Goal: Information Seeking & Learning: Learn about a topic

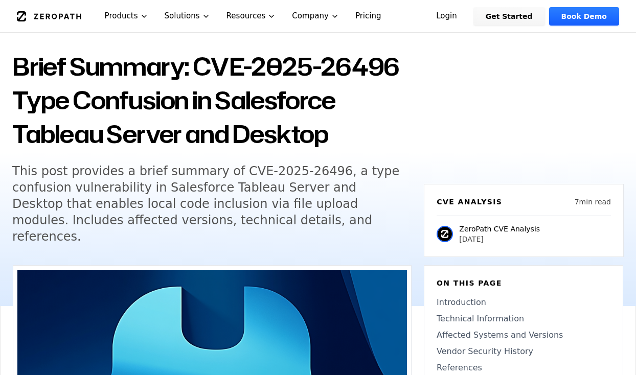
scroll to position [58, 0]
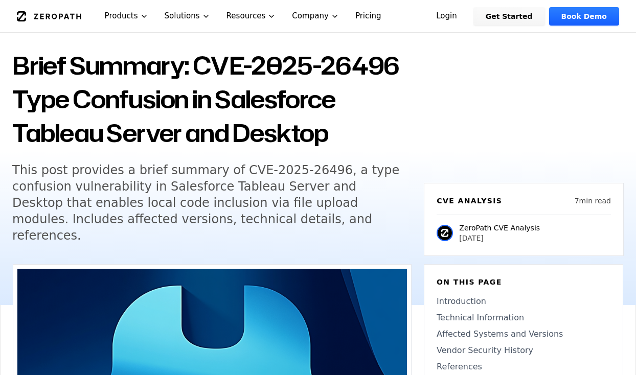
click at [37, 100] on h1 "Brief Summary: CVE-2025-26496 Type Confusion in Salesforce Tableau Server and D…" at bounding box center [211, 99] width 399 height 101
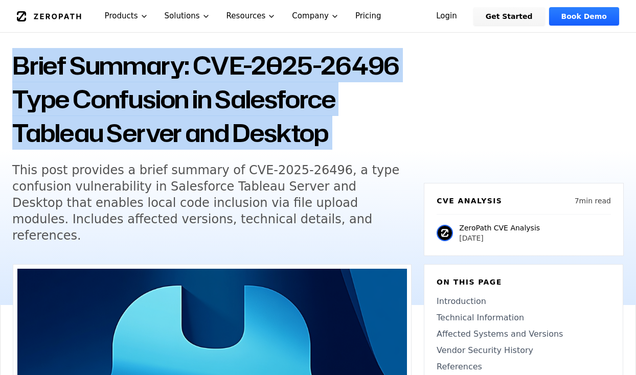
click at [37, 100] on h1 "Brief Summary: CVE-2025-26496 Type Confusion in Salesforce Tableau Server and D…" at bounding box center [211, 99] width 399 height 101
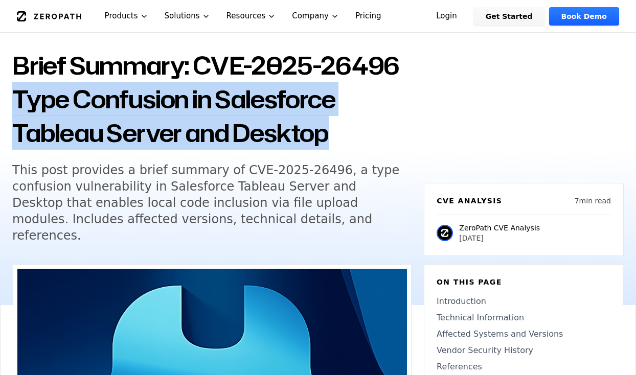
drag, startPoint x: 334, startPoint y: 134, endPoint x: 12, endPoint y: 106, distance: 322.9
click at [12, 106] on h1 "Brief Summary: CVE-2025-26496 Type Confusion in Salesforce Tableau Server and D…" at bounding box center [211, 99] width 399 height 101
copy h1 "Type Confusion in Salesforce Tableau Server and Desktop"
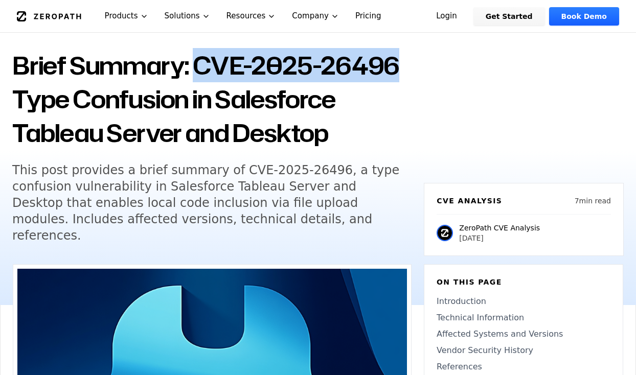
drag, startPoint x: 194, startPoint y: 66, endPoint x: 408, endPoint y: 70, distance: 213.8
click at [408, 70] on h1 "Brief Summary: CVE-2025-26496 Type Confusion in Salesforce Tableau Server and D…" at bounding box center [211, 99] width 399 height 101
copy h1 "CVE-2025-26496"
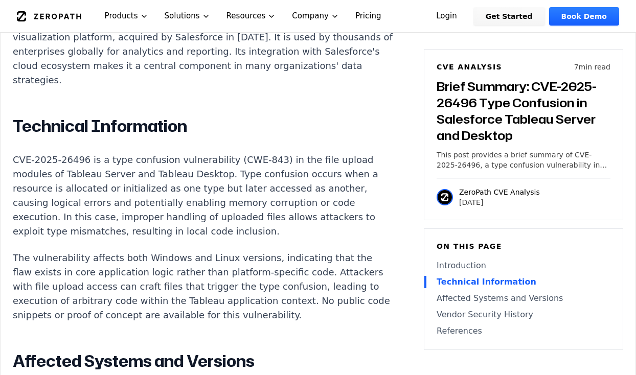
scroll to position [827, 0]
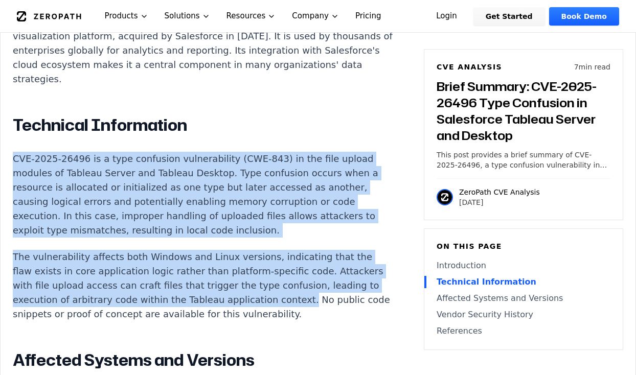
drag, startPoint x: 144, startPoint y: 255, endPoint x: -1, endPoint y: 112, distance: 202.8
click at [0, 112] on div "Experimental AI-Generated Content This CVE analysis is an experimental publicat…" at bounding box center [318, 217] width 636 height 1363
copy div "CVE-2025-26496 is a type confusion vulnerability (CWE-843) in the file upload m…"
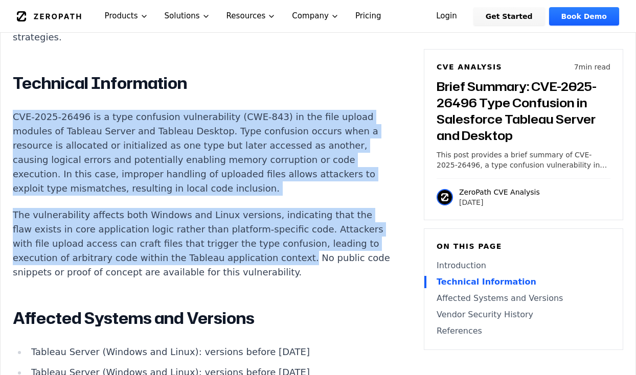
scroll to position [870, 0]
click at [136, 208] on p "The vulnerability affects both Windows and Linux versions, indicating that the …" at bounding box center [203, 244] width 380 height 72
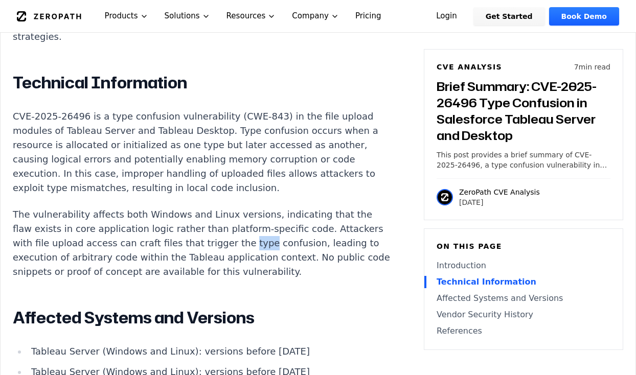
click at [136, 208] on p "The vulnerability affects both Windows and Linux versions, indicating that the …" at bounding box center [203, 244] width 380 height 72
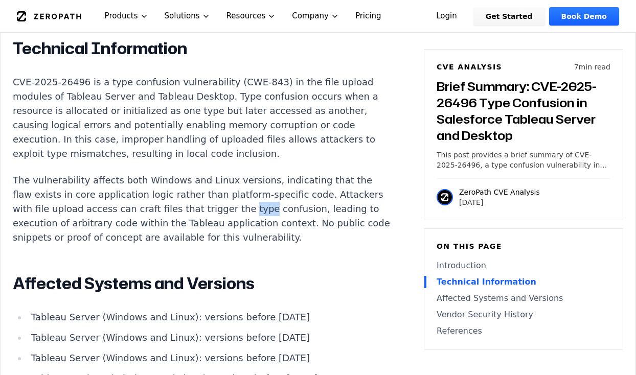
scroll to position [911, 0]
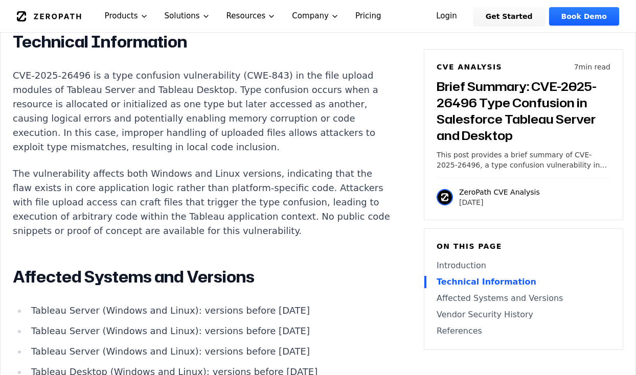
click at [279, 167] on p "The vulnerability affects both Windows and Linux versions, indicating that the …" at bounding box center [203, 203] width 380 height 72
click at [247, 167] on p "The vulnerability affects both Windows and Linux versions, indicating that the …" at bounding box center [203, 203] width 380 height 72
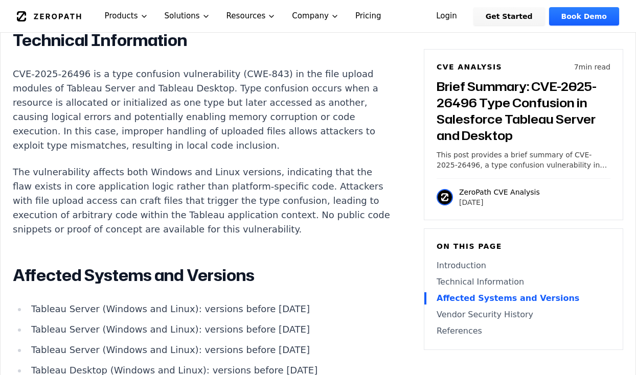
scroll to position [689, 0]
